Goal: Find specific page/section: Find specific page/section

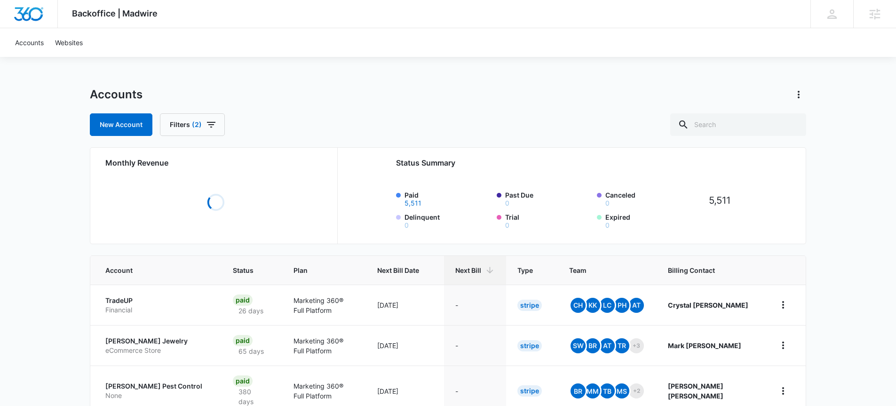
click at [730, 121] on input "text" at bounding box center [738, 124] width 136 height 23
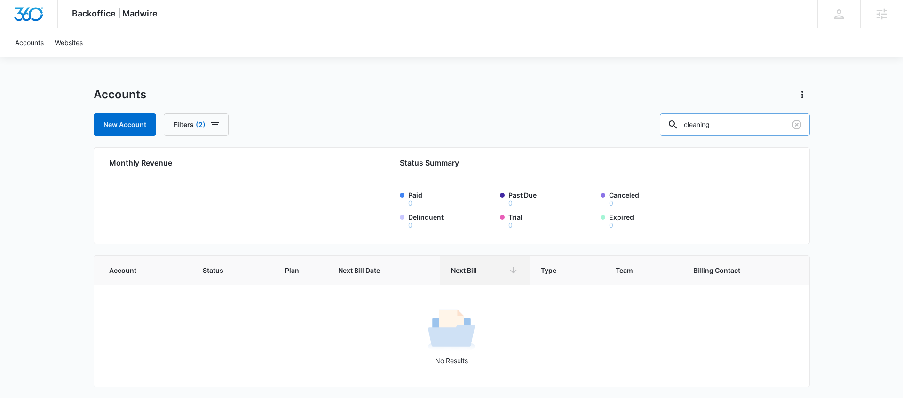
type input "cleaning"
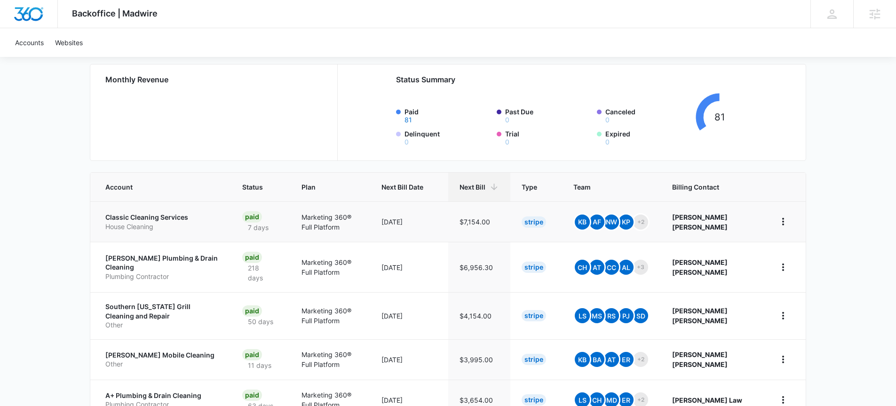
scroll to position [104, 0]
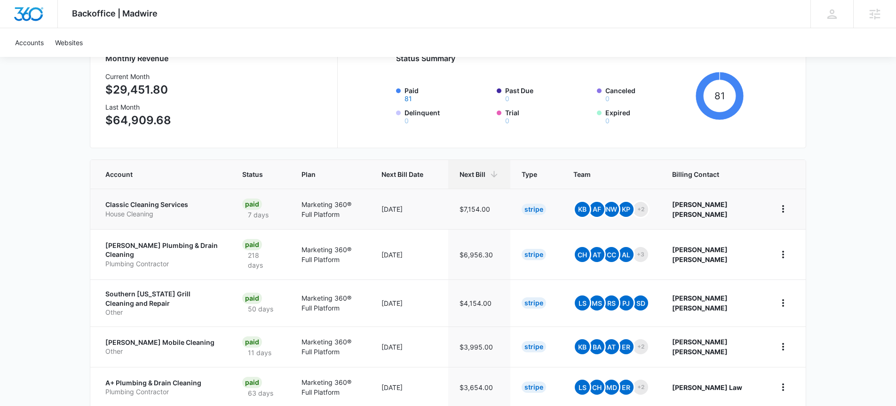
click at [147, 207] on p "Classic Cleaning Services" at bounding box center [162, 204] width 114 height 9
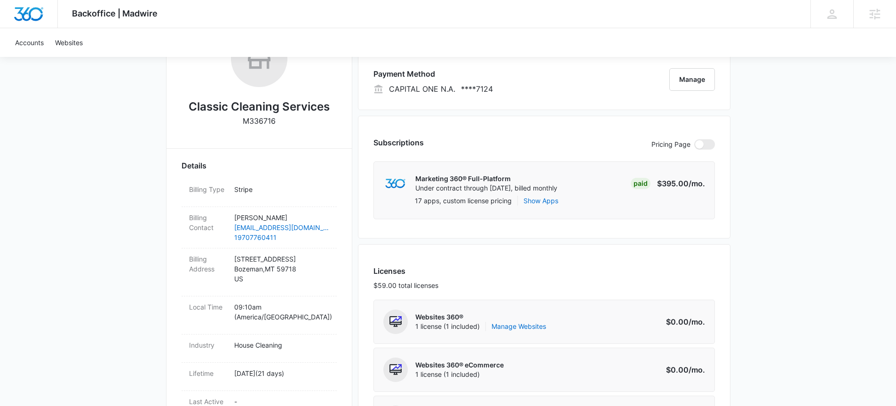
scroll to position [172, 0]
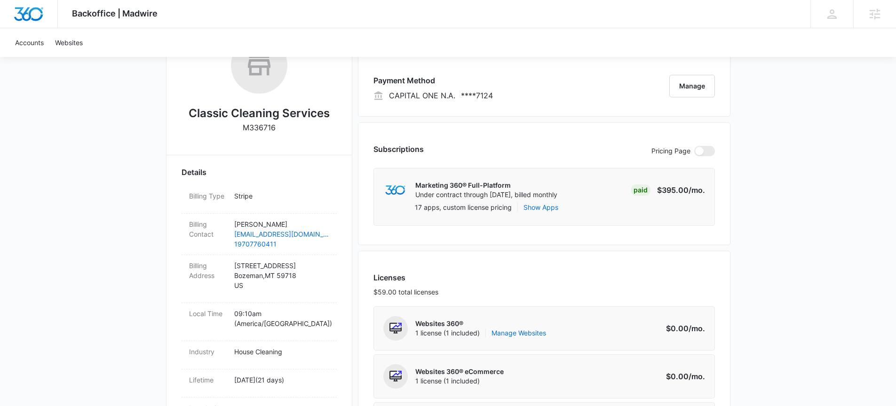
click at [259, 117] on h2 "Classic Cleaning Services" at bounding box center [259, 113] width 141 height 17
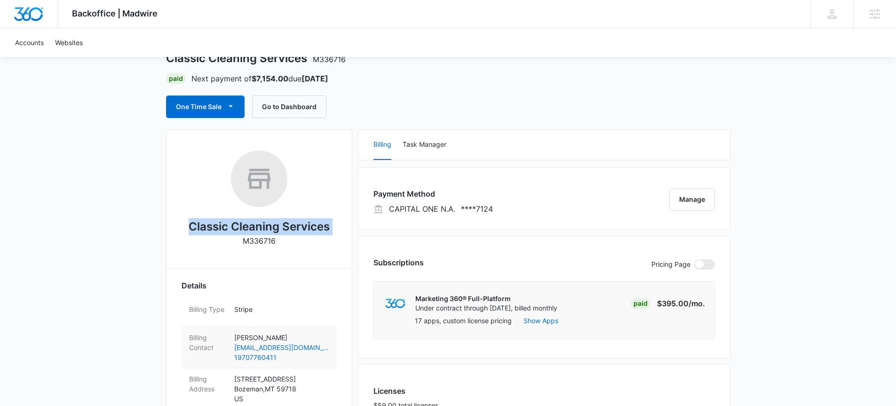
scroll to position [0, 0]
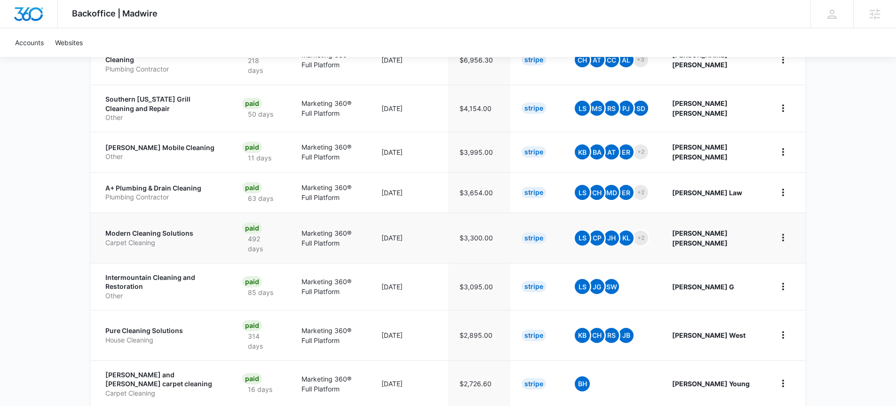
scroll to position [301, 0]
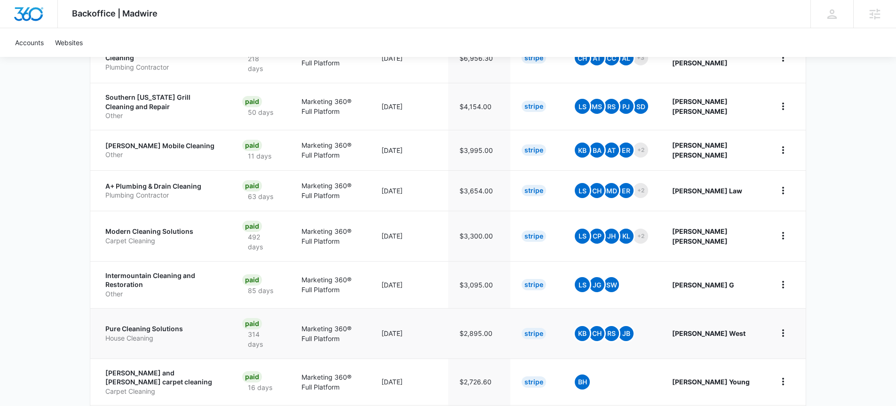
click at [171, 327] on p "Pure Cleaning Solutions" at bounding box center [162, 328] width 114 height 9
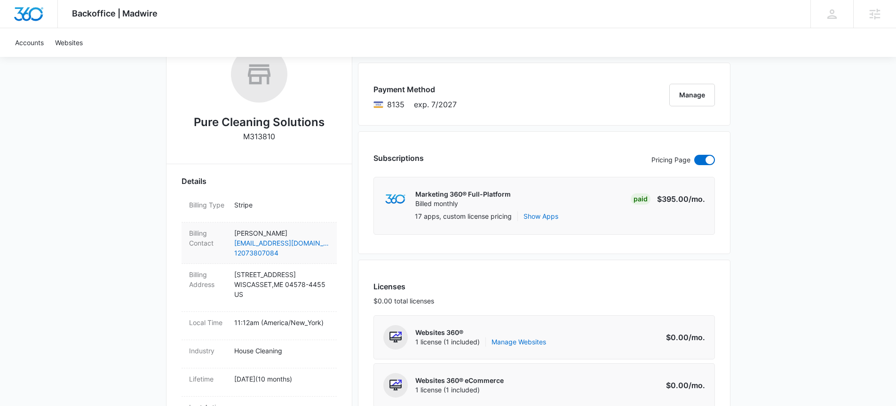
scroll to position [63, 0]
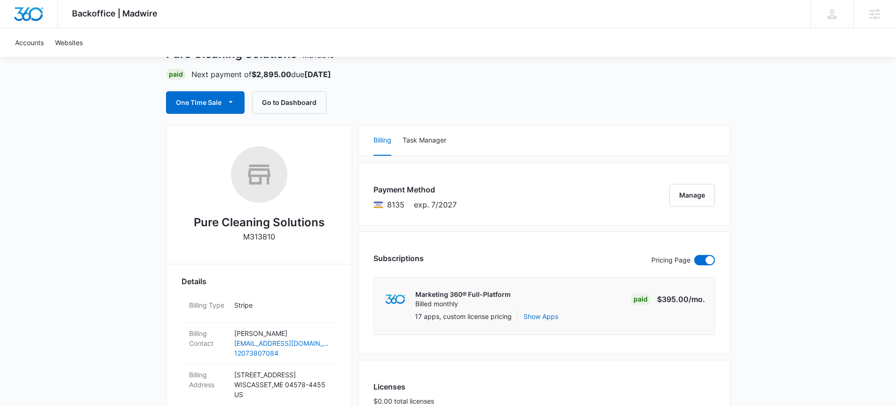
click at [275, 223] on h2 "Pure Cleaning Solutions" at bounding box center [259, 222] width 131 height 17
